Goal: Find specific page/section: Find specific page/section

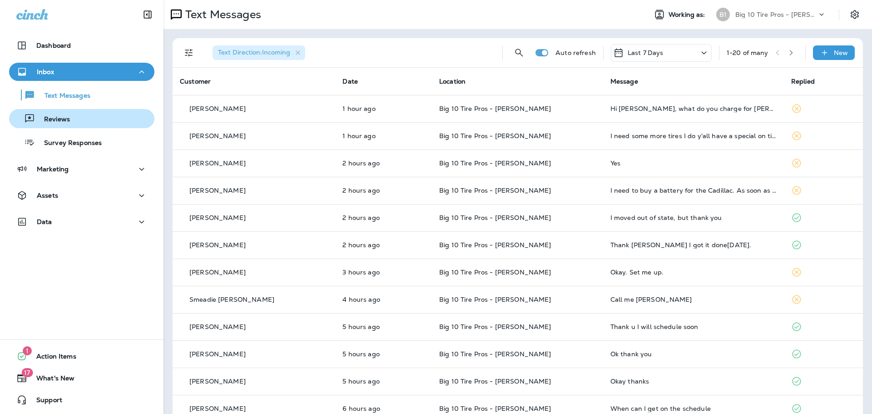
click at [65, 119] on p "Reviews" at bounding box center [52, 119] width 35 height 9
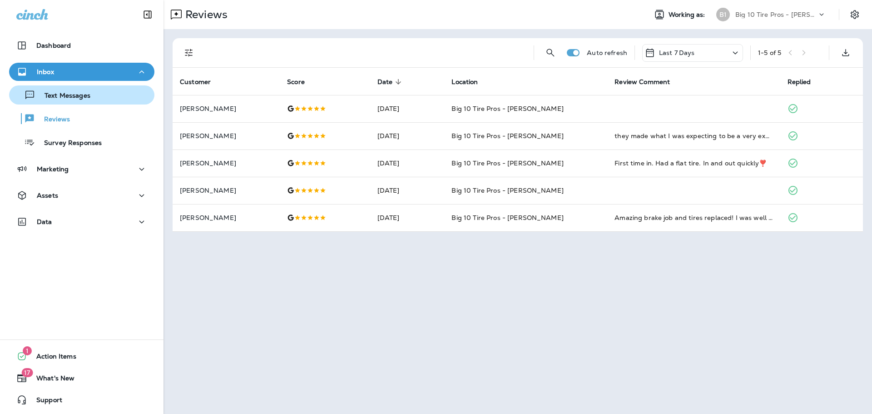
click at [88, 99] on p "Text Messages" at bounding box center [62, 96] width 55 height 9
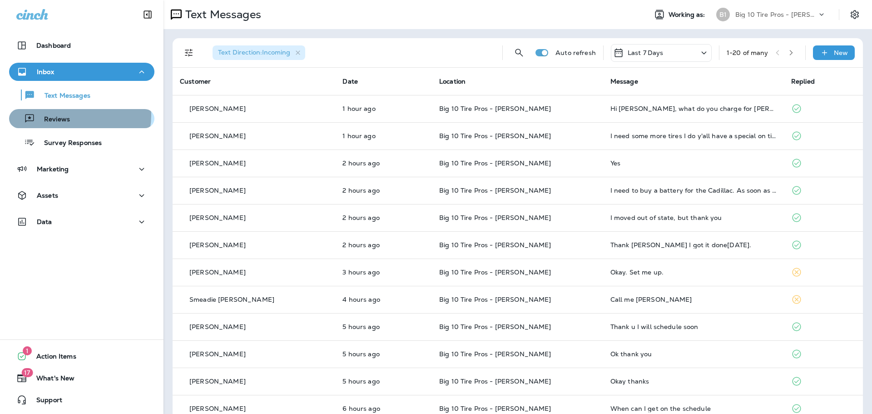
click at [66, 115] on p "Reviews" at bounding box center [52, 119] width 35 height 9
